Goal: Task Accomplishment & Management: Manage account settings

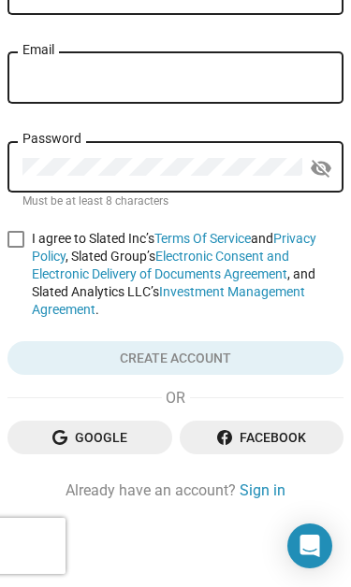
scroll to position [224, 0]
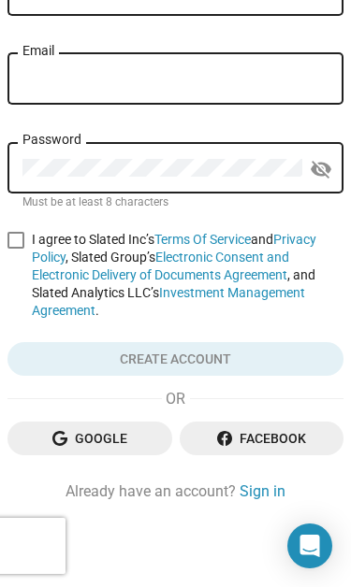
click at [282, 495] on link "Sign in" at bounding box center [262, 492] width 46 height 20
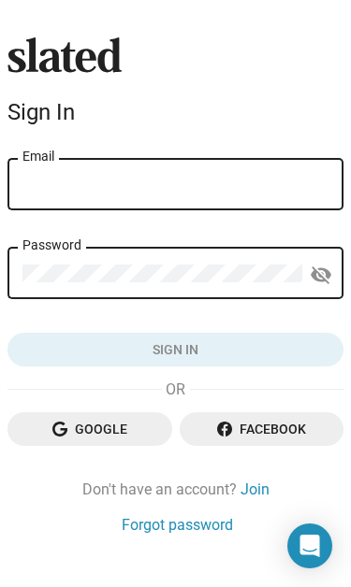
click at [267, 189] on input "Email" at bounding box center [175, 185] width 306 height 17
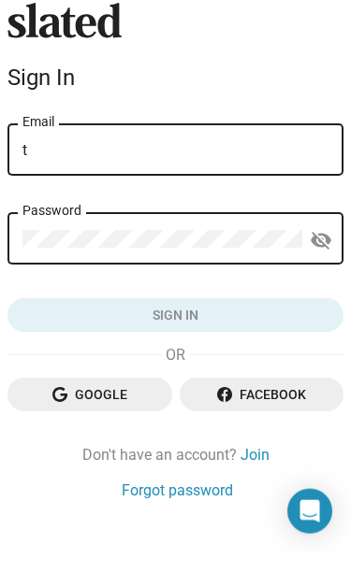
type input "[MEDICAL_DATA][EMAIL_ADDRESS][DOMAIN_NAME]"
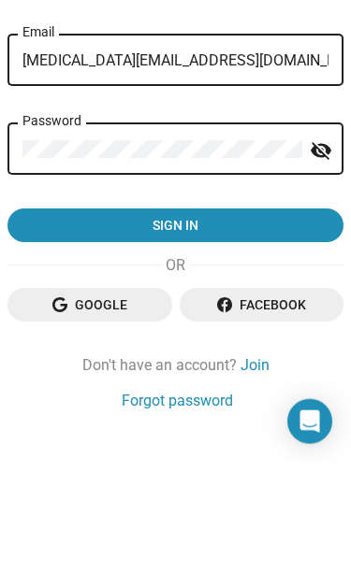
click at [249, 333] on span "Sign in" at bounding box center [175, 350] width 306 height 34
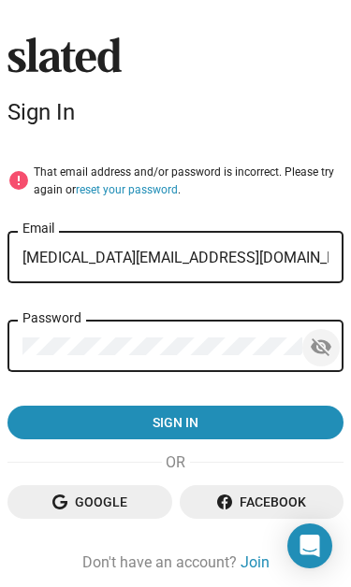
click at [330, 338] on mat-icon "visibility_off" at bounding box center [320, 347] width 22 height 29
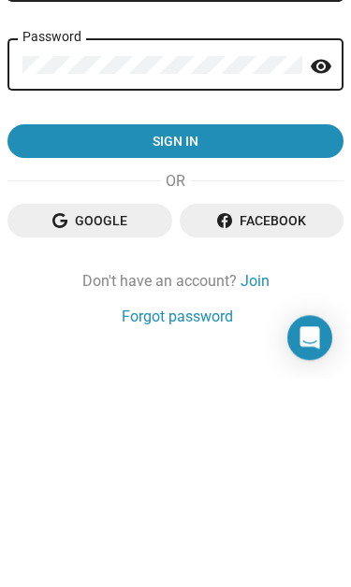
click at [295, 333] on span "Sign in" at bounding box center [175, 350] width 306 height 34
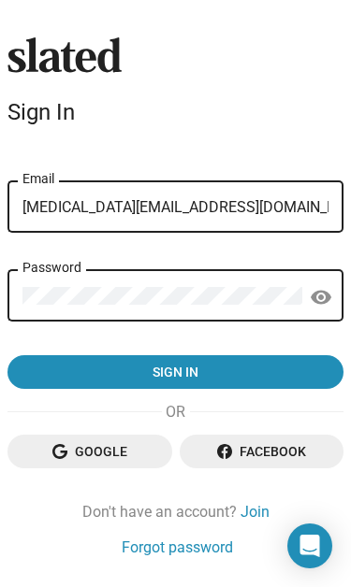
click at [191, 338] on form "error That email address and/or password is incorrect. Please try again or rese…" at bounding box center [175, 272] width 336 height 235
